Goal: Task Accomplishment & Management: Manage account settings

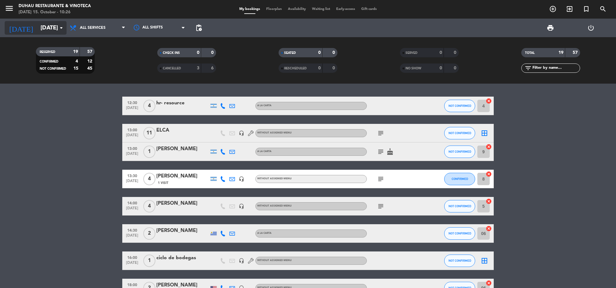
click at [44, 27] on input "[DATE]" at bounding box center [73, 27] width 73 height 13
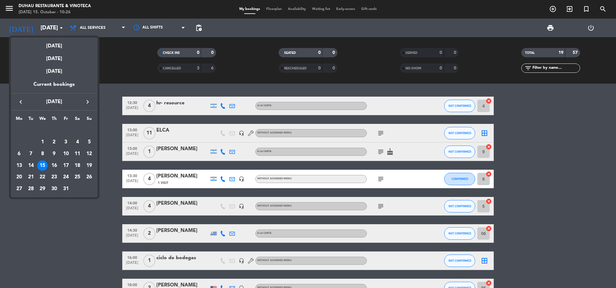
click at [86, 163] on div "19" at bounding box center [89, 165] width 11 height 11
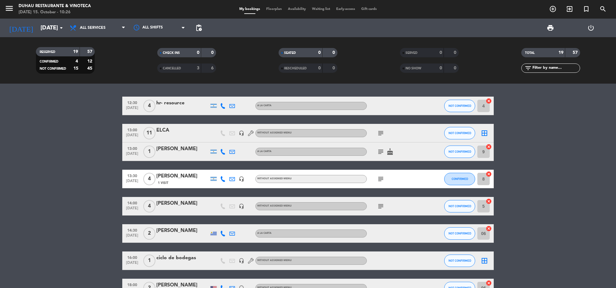
type input "[DATE]"
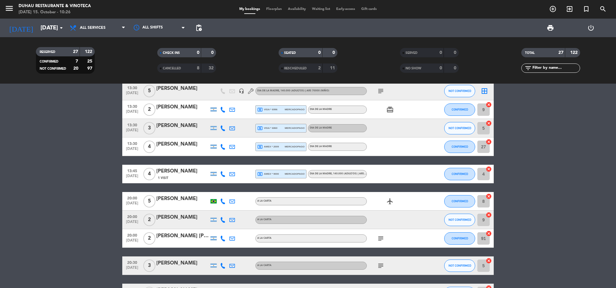
scroll to position [460, 0]
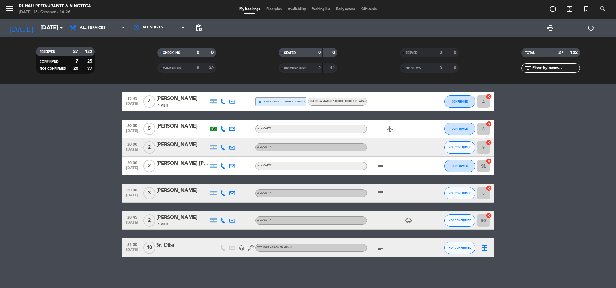
click at [97, 19] on div "All services Breakfast Brunch Lunch Dinner All services All services Breakfast …" at bounding box center [98, 28] width 62 height 19
click at [97, 36] on div "All services Breakfast Brunch Lunch Dinner All services All services Breakfast …" at bounding box center [98, 28] width 62 height 19
drag, startPoint x: 99, startPoint y: 26, endPoint x: 110, endPoint y: 64, distance: 39.7
click at [99, 27] on span "All services" at bounding box center [93, 28] width 26 height 4
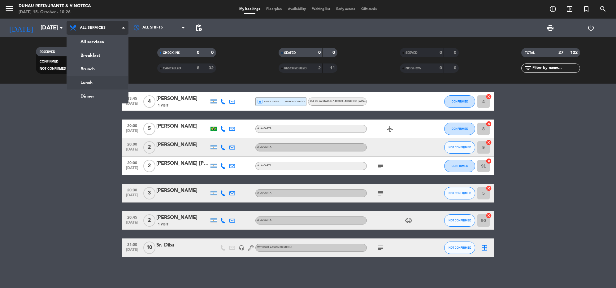
click at [111, 82] on div "menu Duhau Restaurante & Vinoteca [DATE] 15. October - 10:26 My bookings Floorp…" at bounding box center [308, 42] width 616 height 84
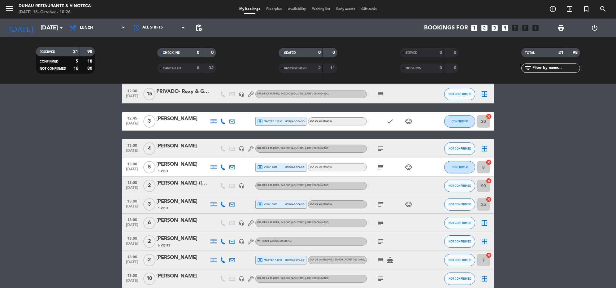
scroll to position [81, 0]
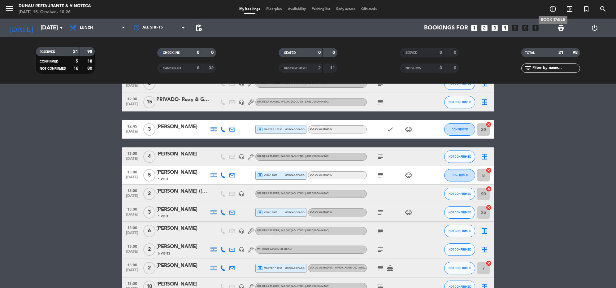
click at [492, 7] on icon "add_circle_outline" at bounding box center [552, 8] width 7 height 7
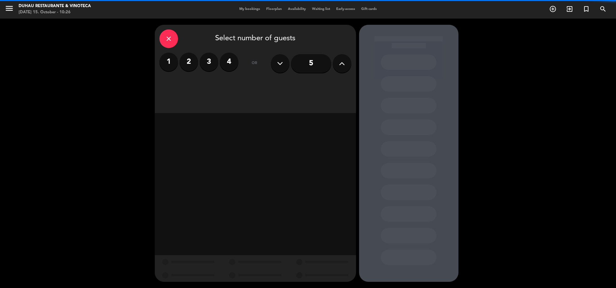
click at [177, 37] on div "close" at bounding box center [168, 38] width 19 height 19
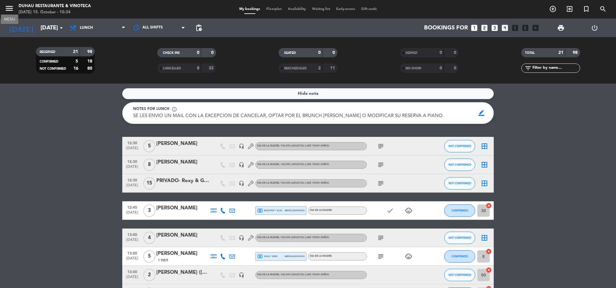
click at [7, 8] on icon "menu" at bounding box center [9, 8] width 9 height 9
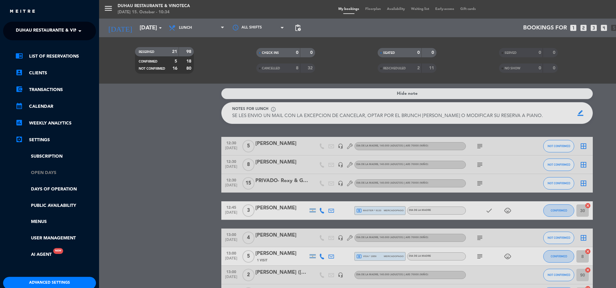
click at [41, 175] on link "Open Days" at bounding box center [55, 172] width 80 height 7
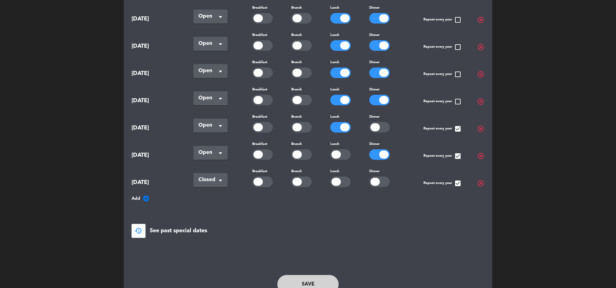
scroll to position [404, 0]
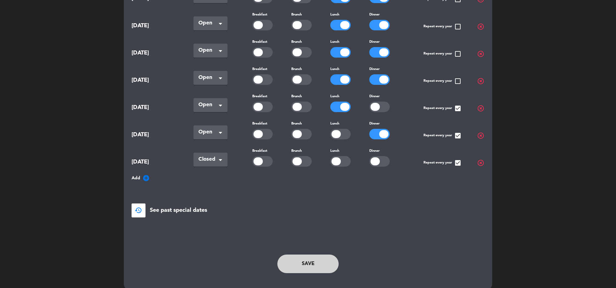
click at [146, 174] on icon "add_circle" at bounding box center [145, 177] width 7 height 7
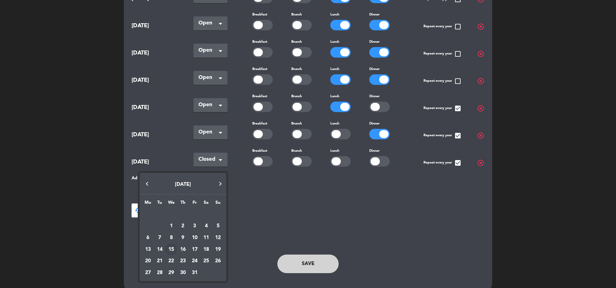
click at [218, 230] on div "19" at bounding box center [218, 249] width 11 height 11
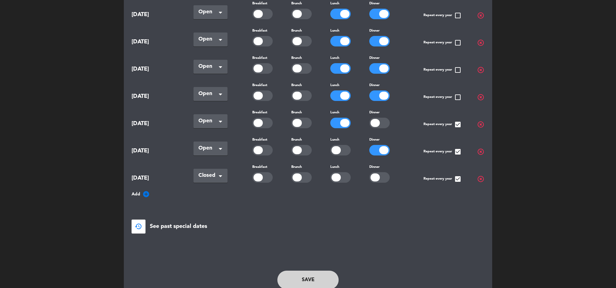
scroll to position [431, 0]
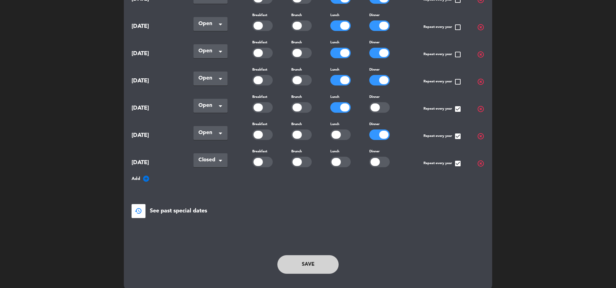
click at [314, 230] on button "Save" at bounding box center [307, 264] width 61 height 19
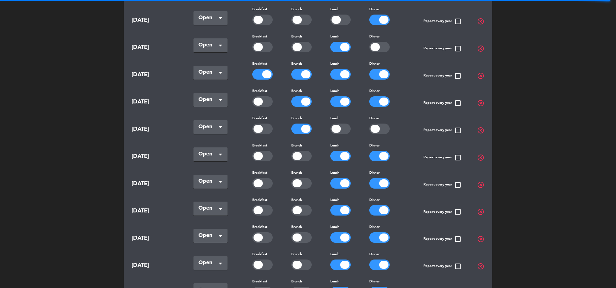
scroll to position [0, 0]
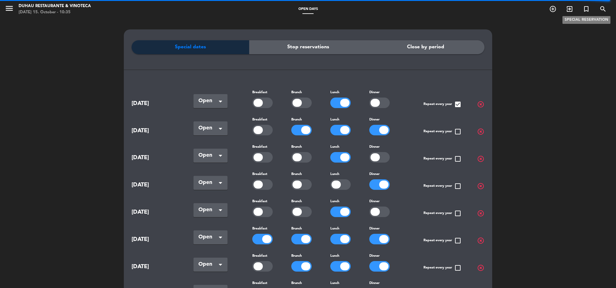
click at [492, 5] on icon "turned_in_not" at bounding box center [585, 8] width 7 height 7
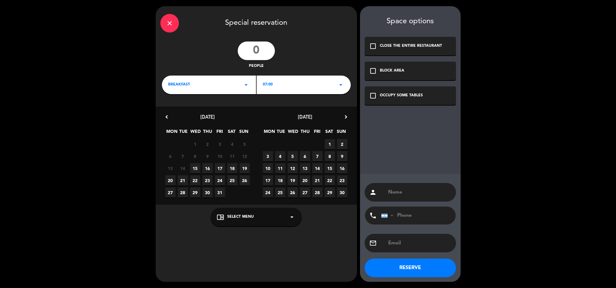
click at [257, 46] on input "number" at bounding box center [256, 50] width 37 height 19
type input "10"
click at [248, 83] on icon "arrow_drop_down" at bounding box center [245, 84] width 7 height 7
click at [183, 121] on div "Lunch" at bounding box center [209, 120] width 82 height 6
click at [244, 169] on span "19" at bounding box center [245, 168] width 10 height 10
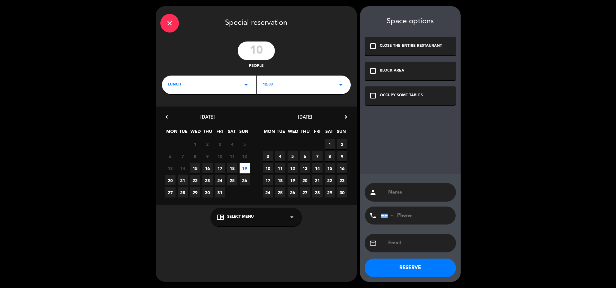
click at [313, 89] on div "12:30 arrow_drop_down" at bounding box center [304, 85] width 94 height 19
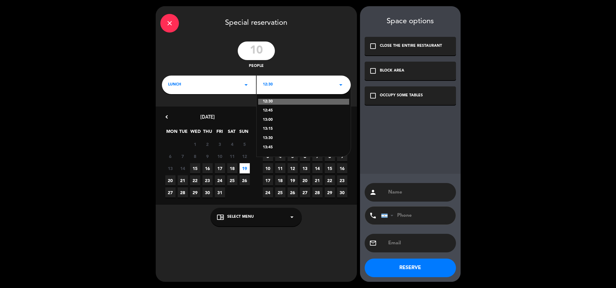
click at [271, 147] on div "13:45" at bounding box center [304, 148] width 82 height 6
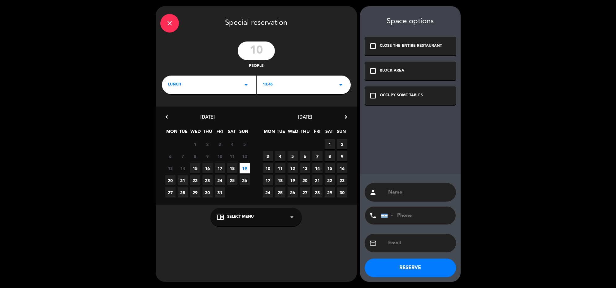
click at [412, 92] on div "check_box_outline_blank OCCUPY SOME TABLES" at bounding box center [410, 95] width 91 height 19
click at [418, 191] on input "text" at bounding box center [419, 192] width 64 height 9
click at [422, 230] on button "RESERVE" at bounding box center [410, 267] width 91 height 19
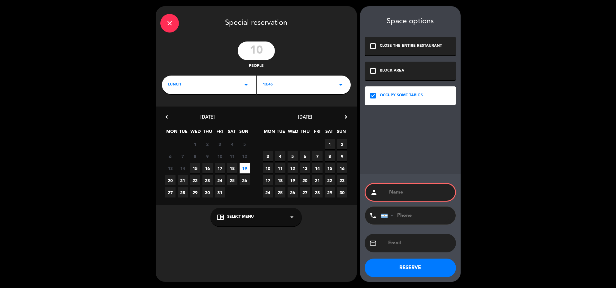
click at [390, 188] on input "text" at bounding box center [419, 192] width 62 height 9
type input "[PERSON_NAME]"
drag, startPoint x: 286, startPoint y: 197, endPoint x: 285, endPoint y: 205, distance: 8.4
click at [285, 205] on div "close Special reservation 10 people lunch arrow_drop_down 13:45 arrow_drop_down…" at bounding box center [256, 143] width 201 height 275
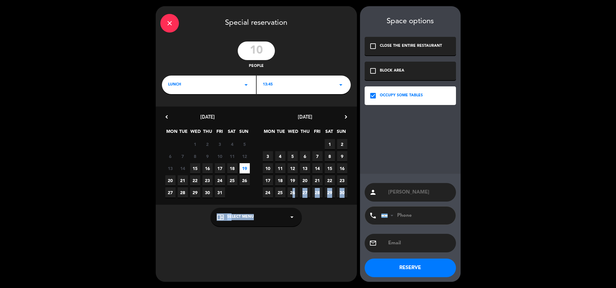
drag, startPoint x: 285, startPoint y: 205, endPoint x: 281, endPoint y: 214, distance: 9.6
click at [281, 214] on div "chrome_reader_mode Select Menu arrow_drop_down" at bounding box center [255, 217] width 91 height 19
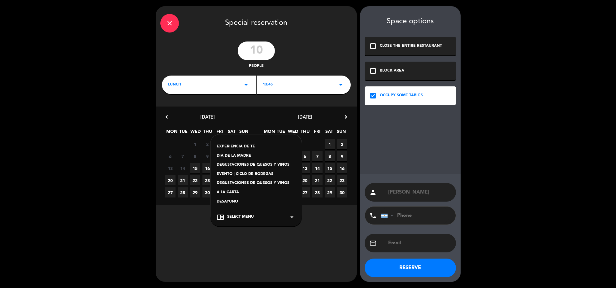
click at [239, 155] on div "DIA DE LA MADRE" at bounding box center [256, 156] width 79 height 6
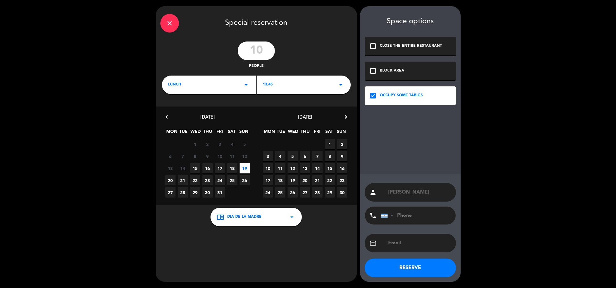
click at [434, 230] on button "RESERVE" at bounding box center [410, 267] width 91 height 19
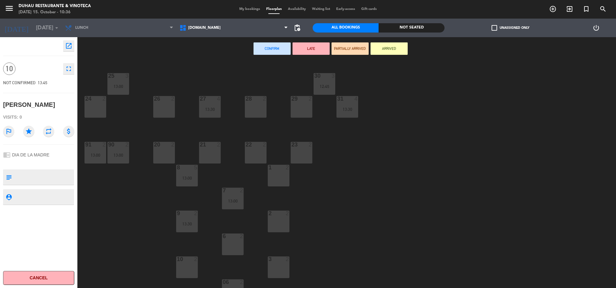
click at [252, 101] on div at bounding box center [256, 99] width 10 height 6
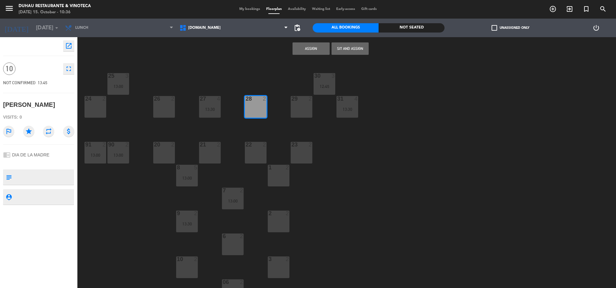
click at [292, 104] on div "29 2" at bounding box center [302, 107] width 22 height 22
click at [320, 49] on button "Assign" at bounding box center [310, 48] width 37 height 12
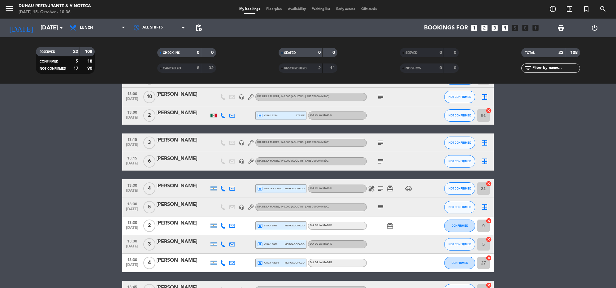
scroll to position [332, 0]
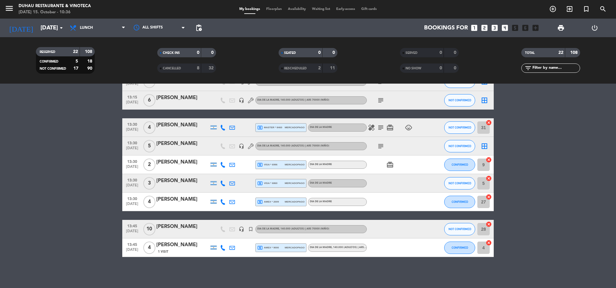
click at [194, 225] on div "[PERSON_NAME]" at bounding box center [182, 227] width 53 height 8
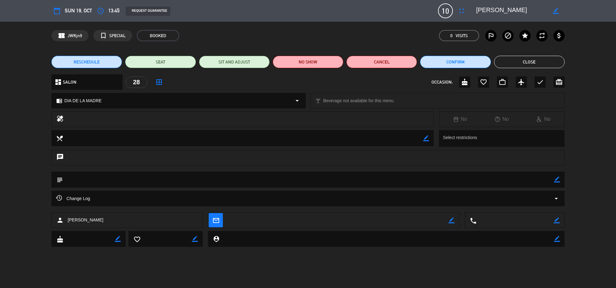
click at [492, 175] on div "border_color" at bounding box center [557, 179] width 6 height 16
click at [492, 180] on textarea at bounding box center [308, 179] width 491 height 16
drag, startPoint x: 556, startPoint y: 178, endPoint x: 530, endPoint y: 186, distance: 26.7
click at [492, 178] on icon "border_color" at bounding box center [557, 179] width 6 height 6
click at [492, 185] on textarea at bounding box center [308, 179] width 491 height 16
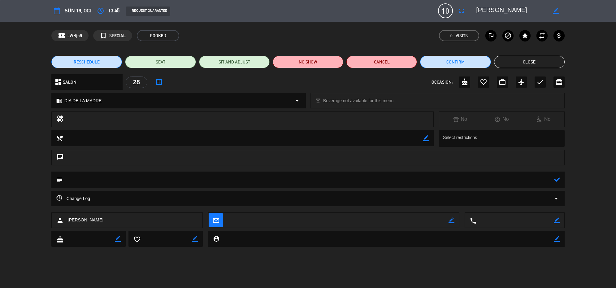
click at [492, 179] on textarea at bounding box center [308, 179] width 491 height 16
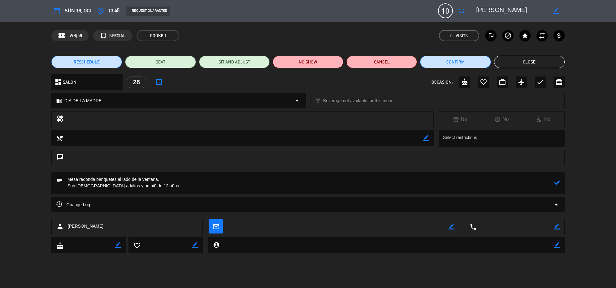
type textarea "Mesa redonda banquetes al lado de la ventana. Son [DEMOGRAPHIC_DATA] adultos y …"
click at [492, 184] on div "subject" at bounding box center [307, 182] width 513 height 22
click at [492, 180] on icon at bounding box center [557, 183] width 6 height 6
click at [492, 57] on button "Close" at bounding box center [529, 62] width 71 height 12
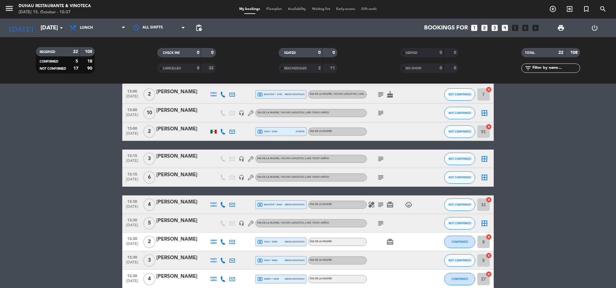
scroll to position [254, 0]
click at [11, 8] on icon "menu" at bounding box center [9, 8] width 9 height 9
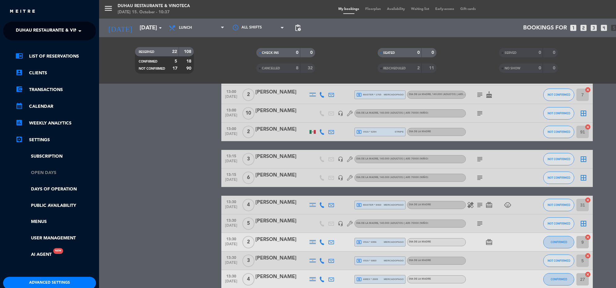
click at [50, 171] on link "Open Days" at bounding box center [55, 172] width 80 height 7
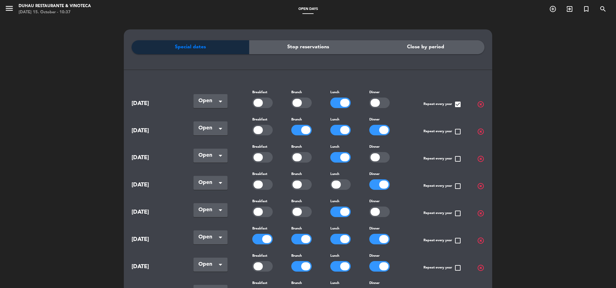
click at [266, 230] on div at bounding box center [266, 239] width 9 height 8
click at [303, 230] on div at bounding box center [305, 239] width 9 height 8
click at [349, 230] on div at bounding box center [340, 239] width 20 height 11
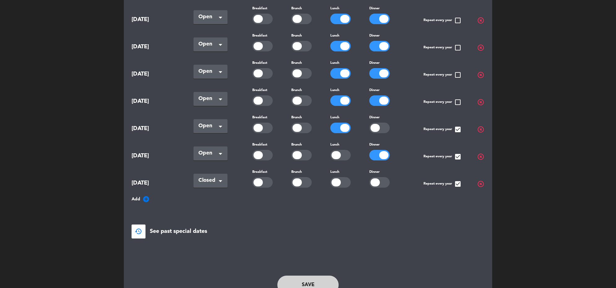
scroll to position [431, 0]
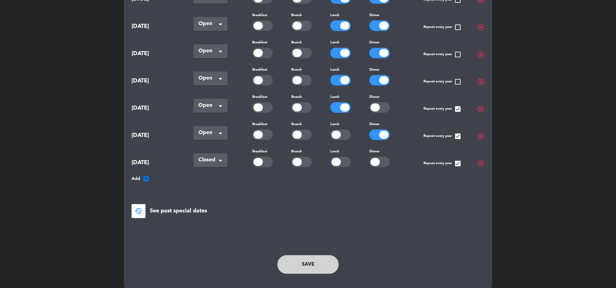
click at [321, 230] on button "Save" at bounding box center [307, 264] width 61 height 19
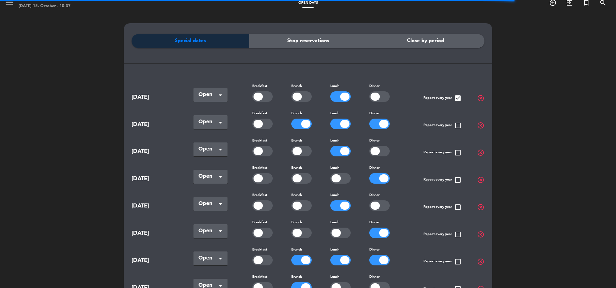
scroll to position [5, 0]
